Goal: Task Accomplishment & Management: Complete application form

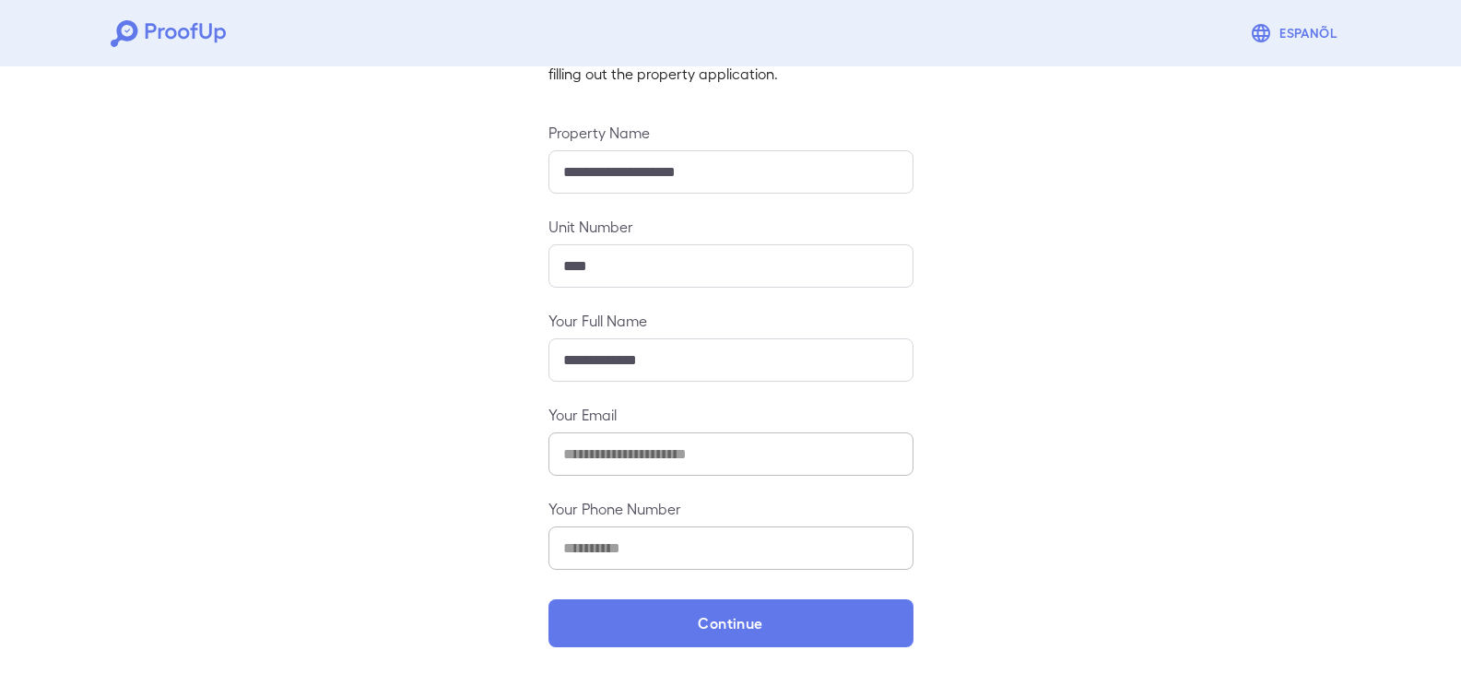
scroll to position [161, 0]
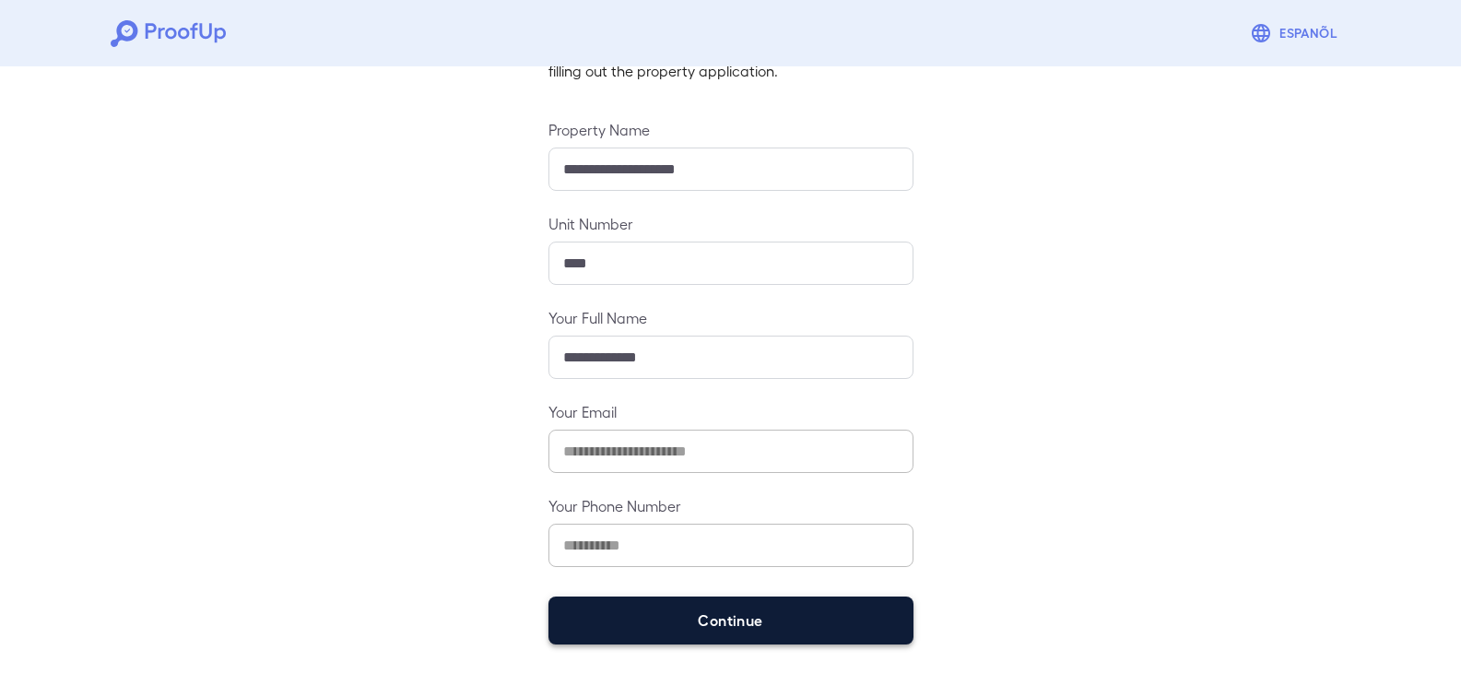
click at [680, 612] on button "Continue" at bounding box center [730, 620] width 365 height 48
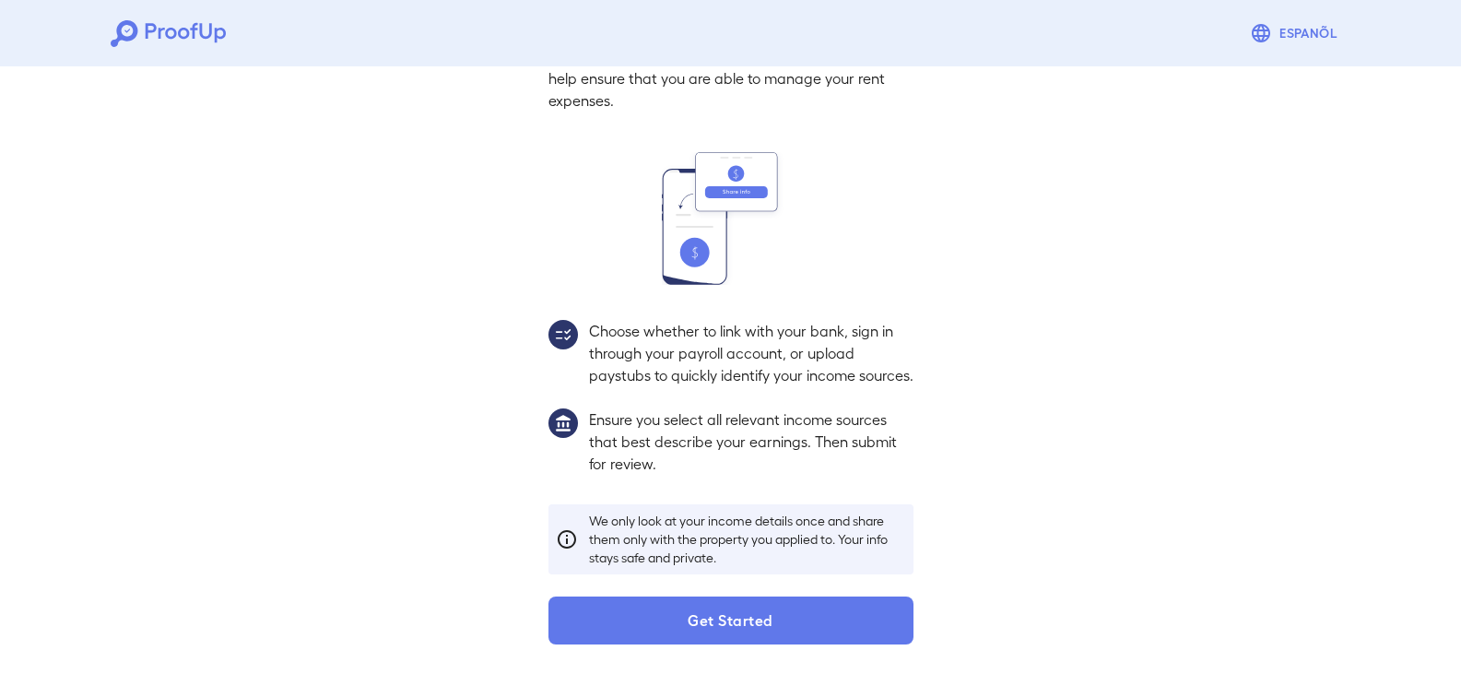
scroll to position [135, 0]
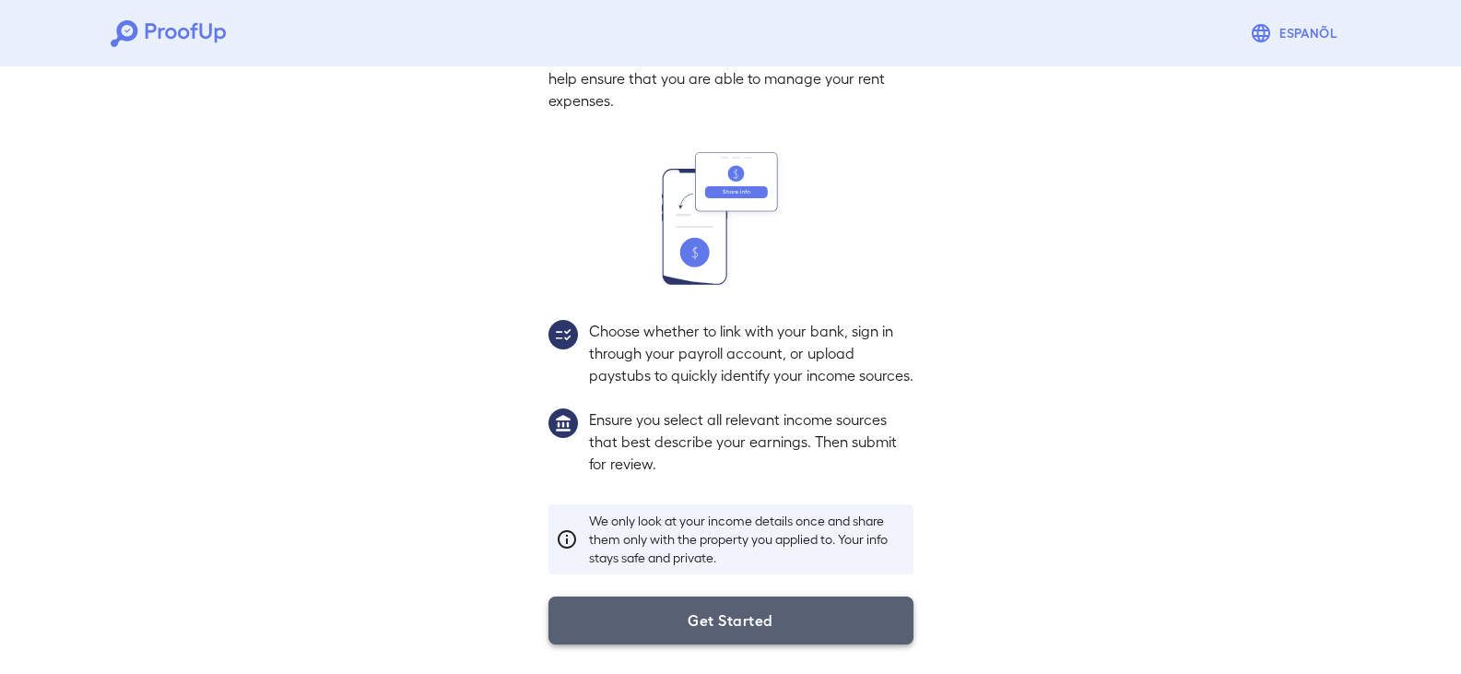
click at [752, 613] on button "Get Started" at bounding box center [730, 620] width 365 height 48
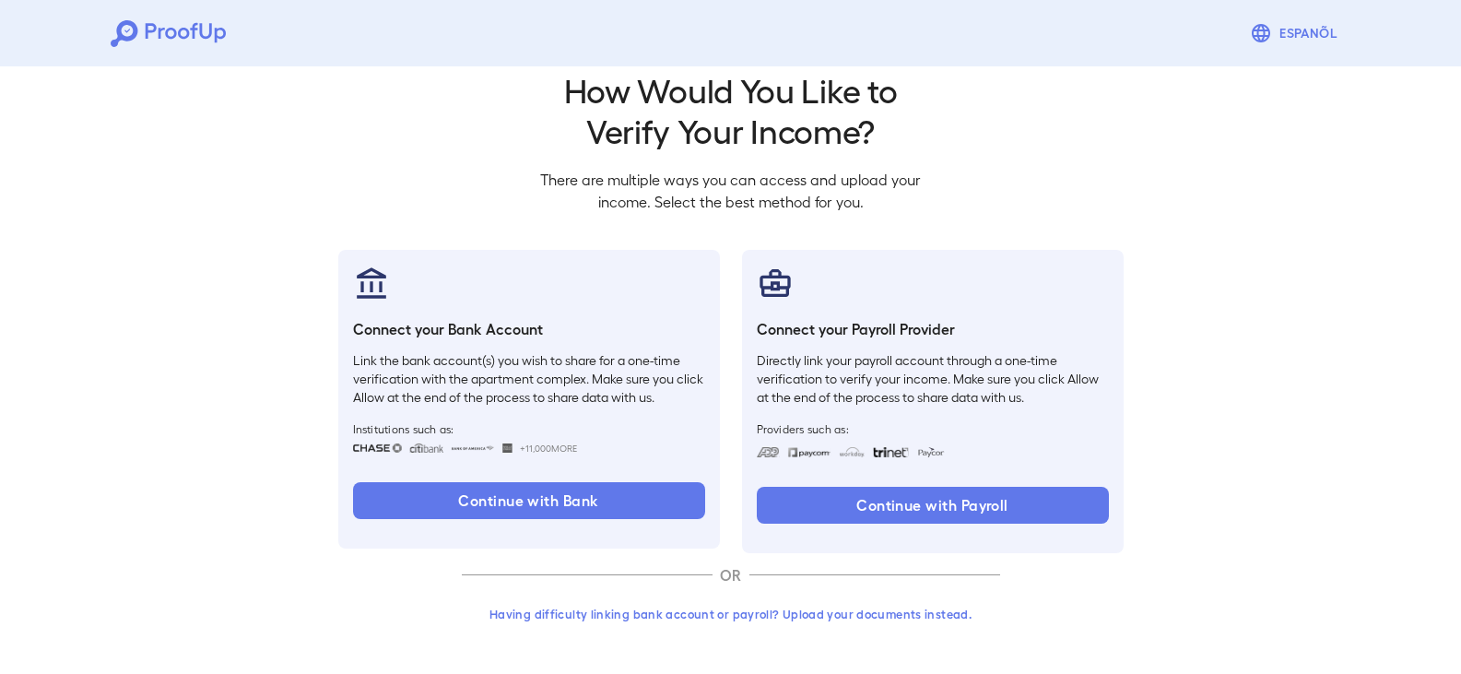
click at [843, 615] on button "Having difficulty linking bank account or payroll? Upload your documents instea…" at bounding box center [731, 613] width 538 height 33
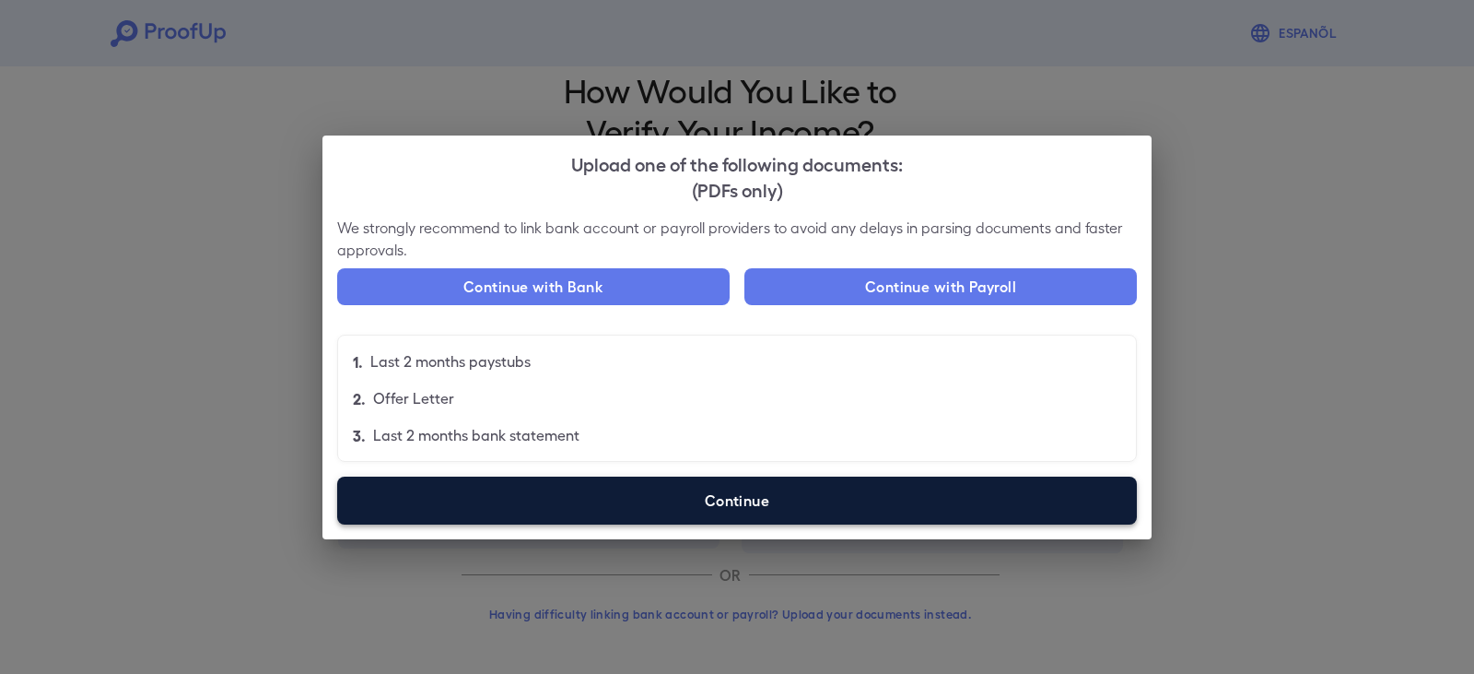
click at [433, 506] on label "Continue" at bounding box center [737, 500] width 800 height 48
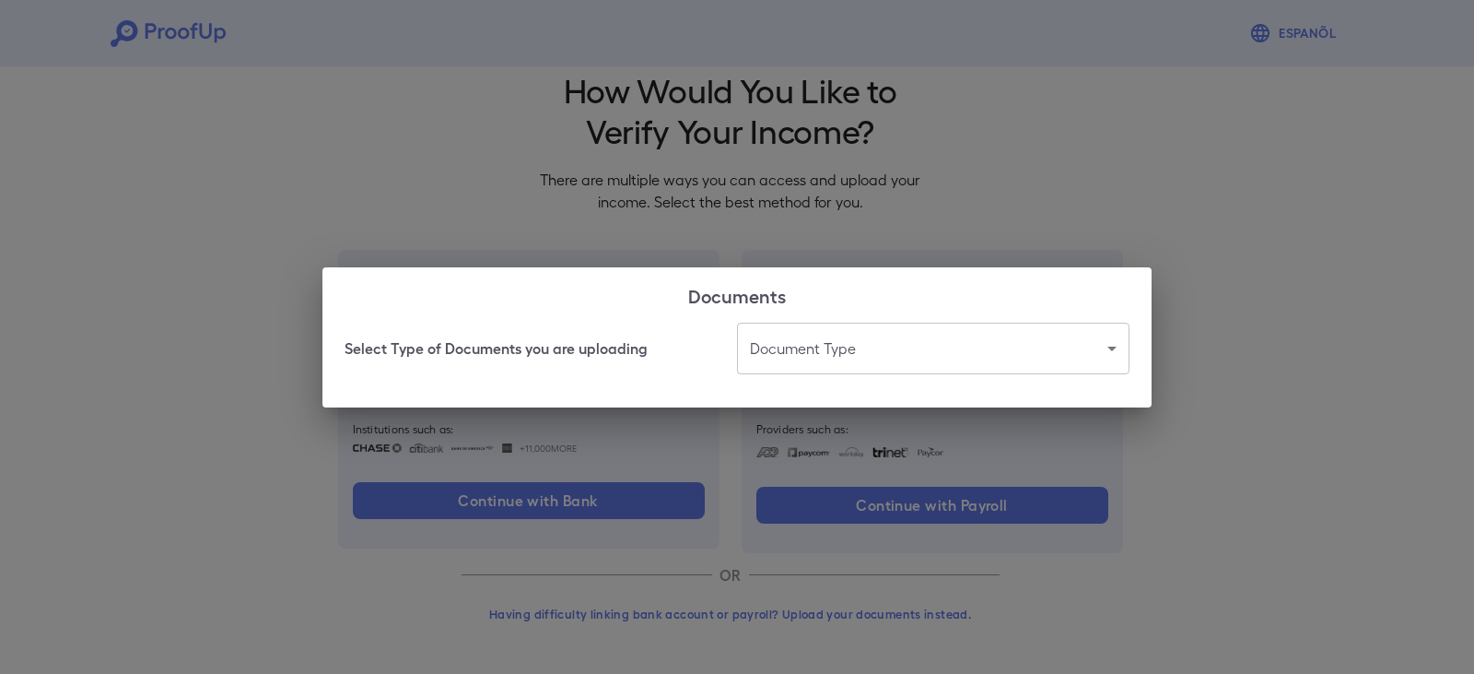
click at [817, 348] on body "Espanõl Go back How Would You Like to Verify Your Income? There are multiple wa…" at bounding box center [737, 322] width 1474 height 704
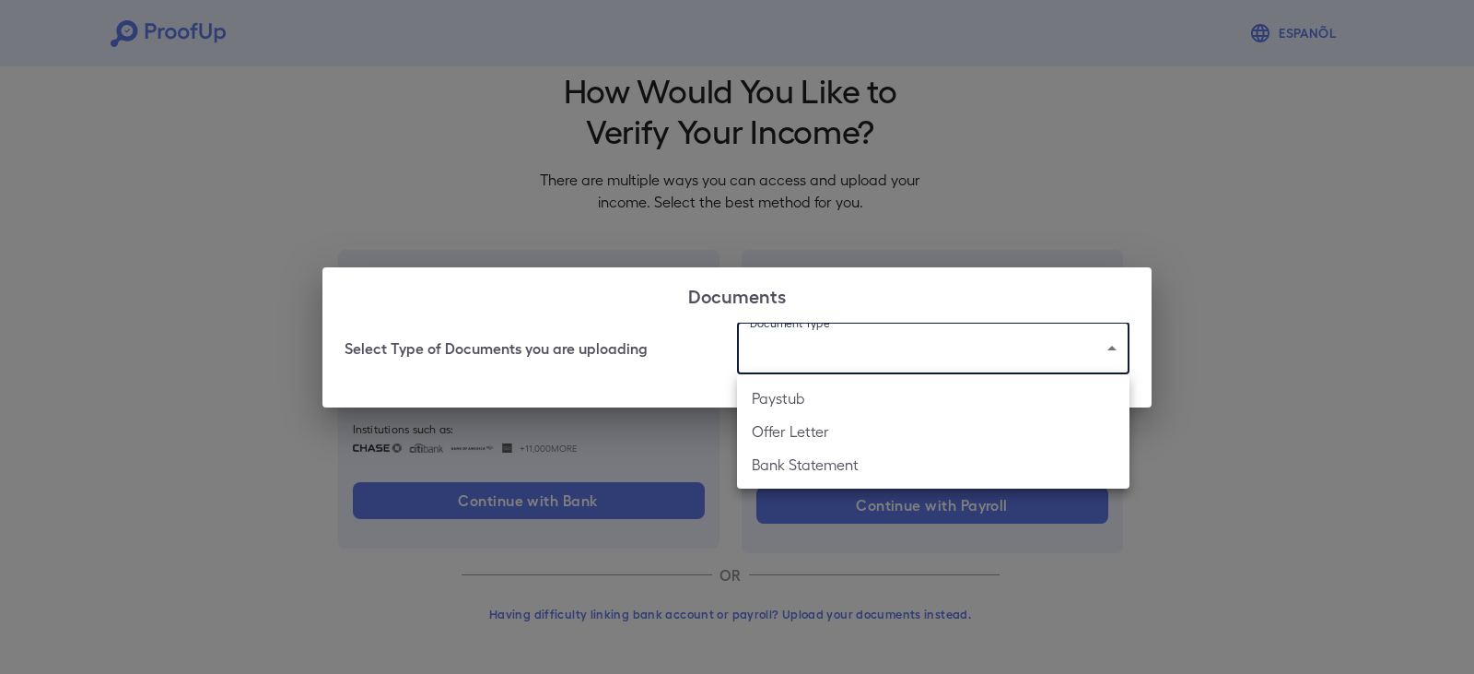
click at [798, 426] on li "Offer Letter" at bounding box center [933, 431] width 393 height 33
type input "**********"
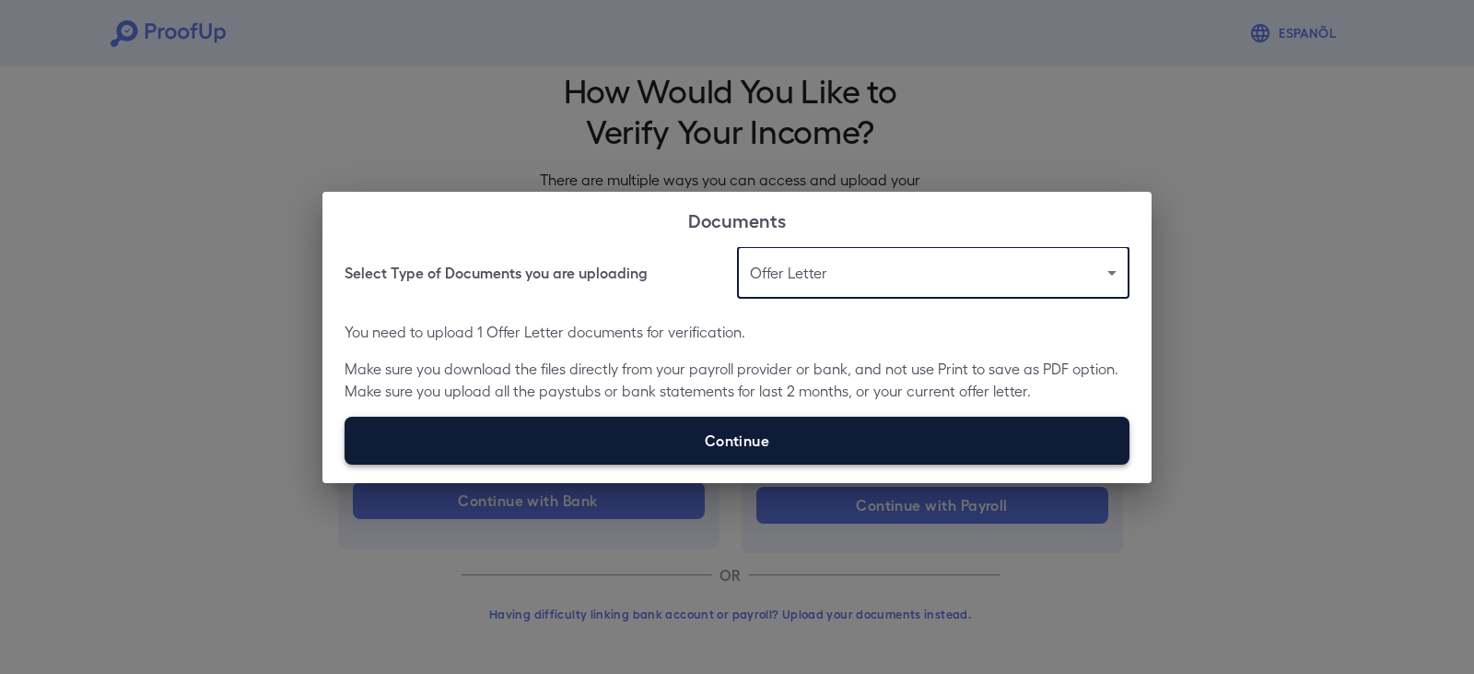
click at [779, 452] on label "Continue" at bounding box center [737, 441] width 785 height 48
click at [346, 464] on input "Continue" at bounding box center [345, 464] width 1 height 1
type input "**********"
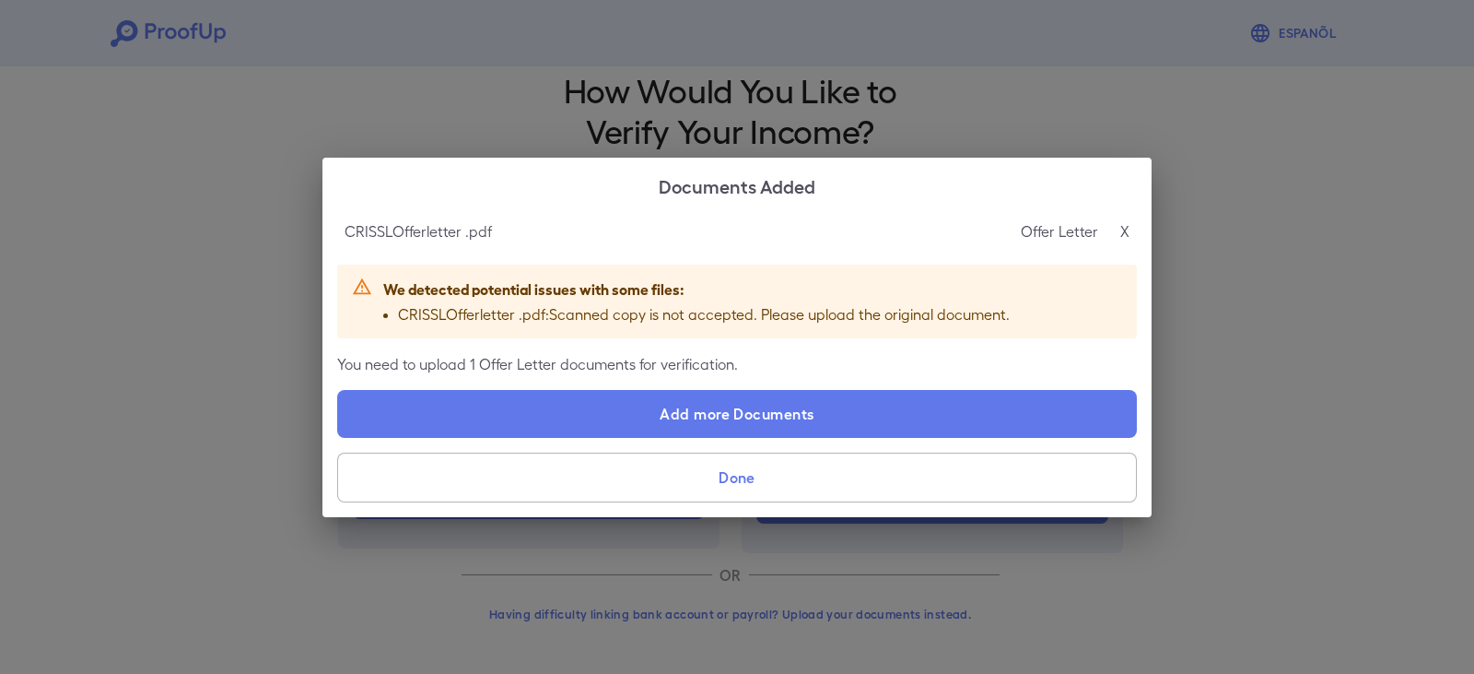
click at [885, 465] on button "Done" at bounding box center [737, 477] width 800 height 50
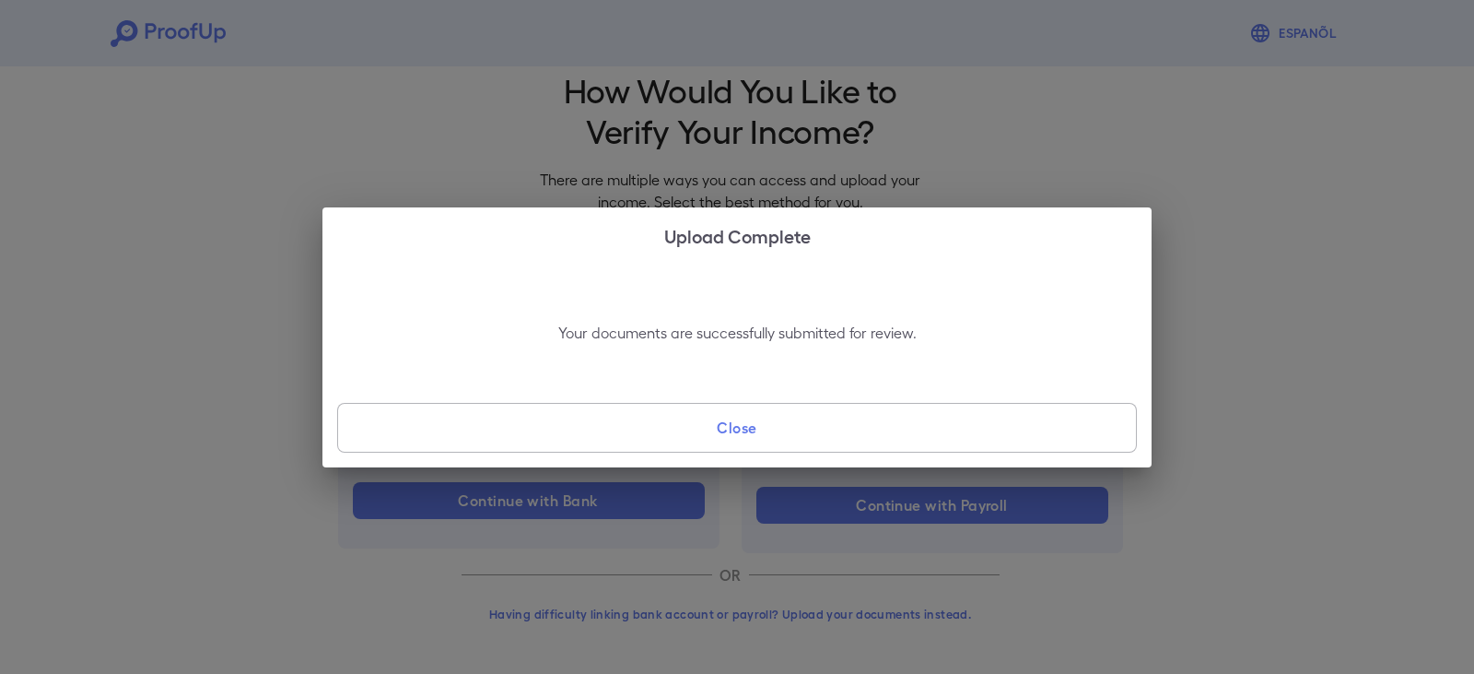
click at [762, 444] on button "Close" at bounding box center [737, 428] width 800 height 50
